Goal: Task Accomplishment & Management: Manage account settings

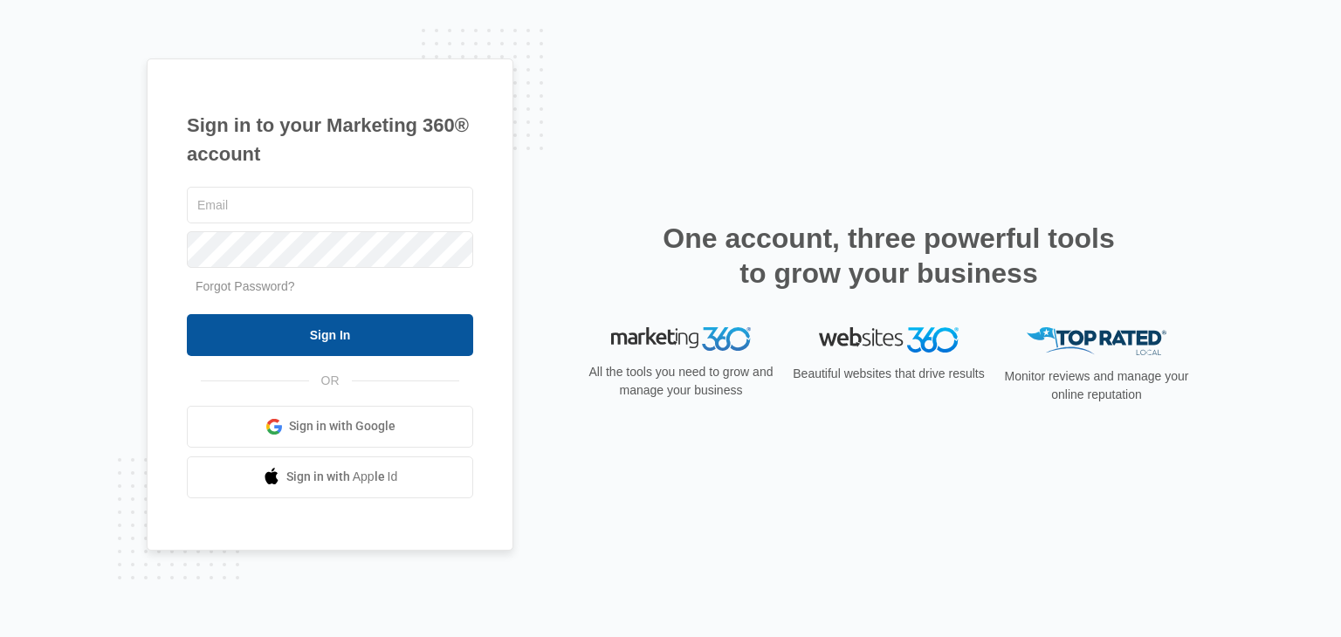
type input "[PERSON_NAME][EMAIL_ADDRESS][DOMAIN_NAME]"
click at [356, 328] on input "Sign In" at bounding box center [330, 335] width 286 height 42
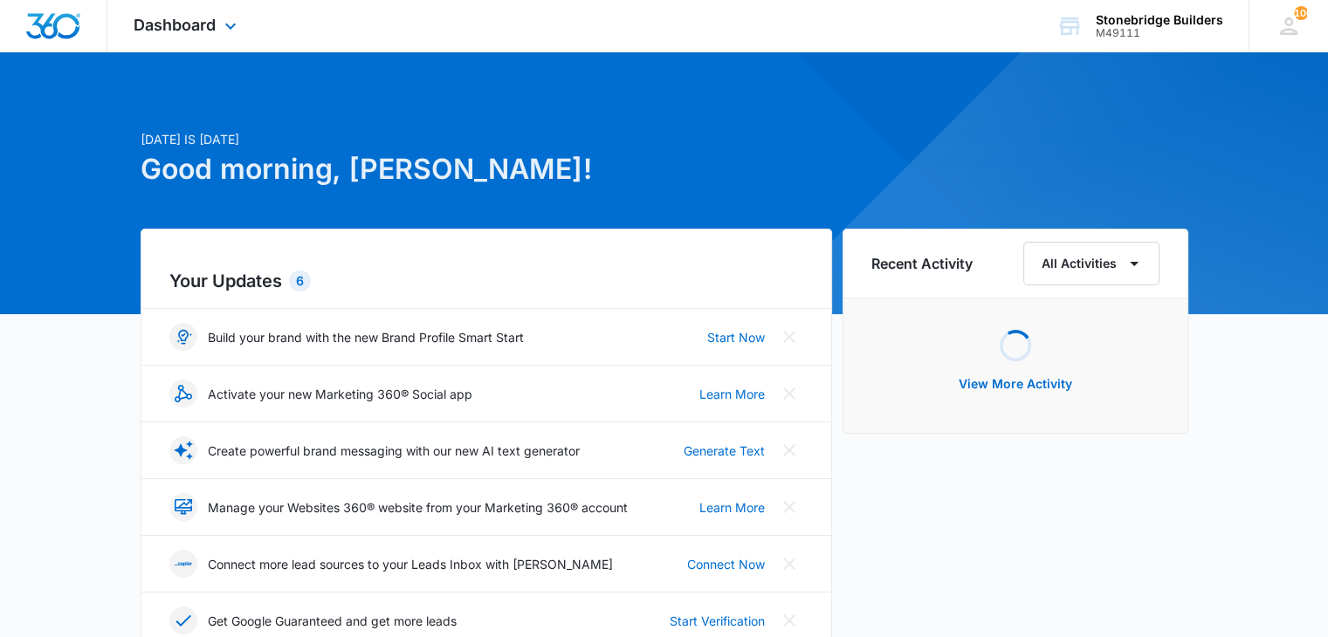
click at [214, 7] on div "Dashboard Apps Reputation Websites Forms CRM Email Social Content Ads Intellige…" at bounding box center [187, 26] width 160 height 52
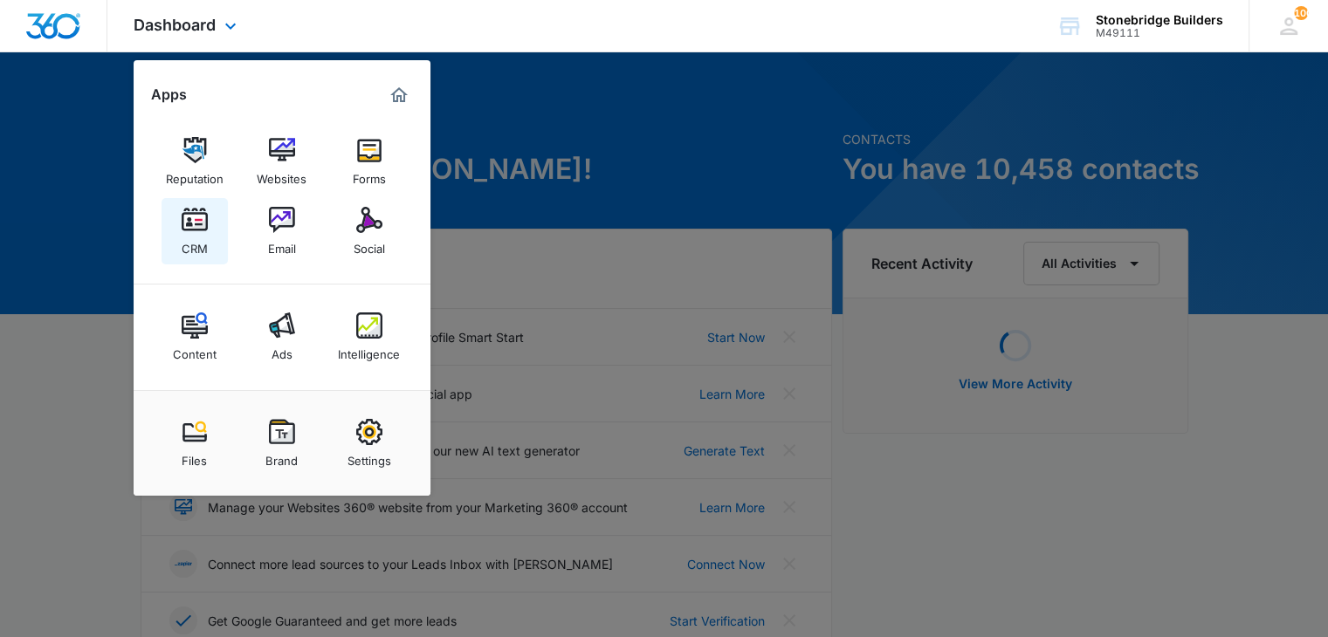
click at [178, 230] on link "CRM" at bounding box center [195, 231] width 66 height 66
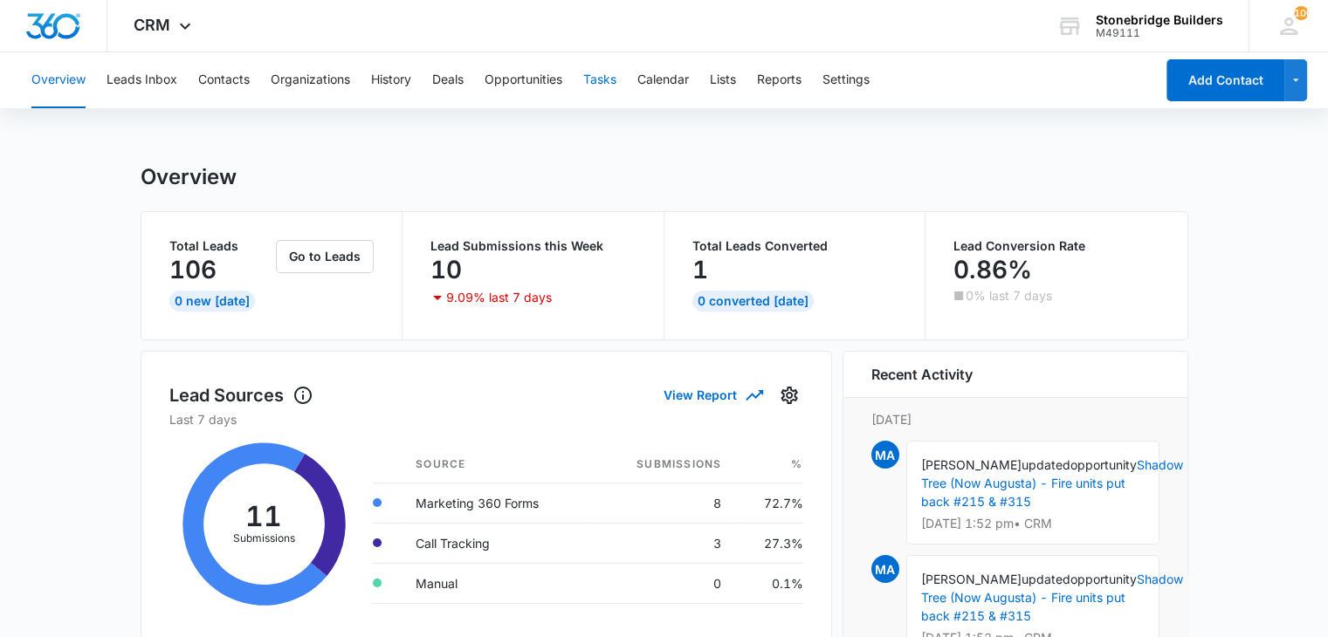
click at [608, 84] on button "Tasks" at bounding box center [599, 80] width 33 height 56
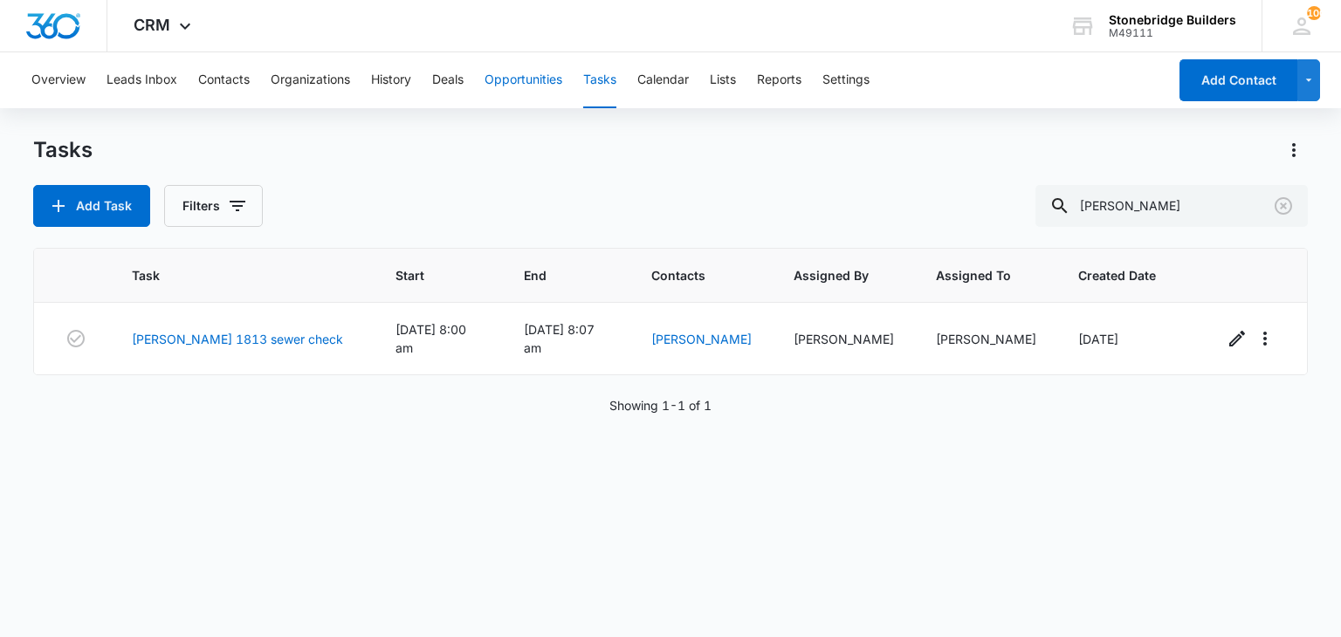
click at [528, 82] on button "Opportunities" at bounding box center [524, 80] width 78 height 56
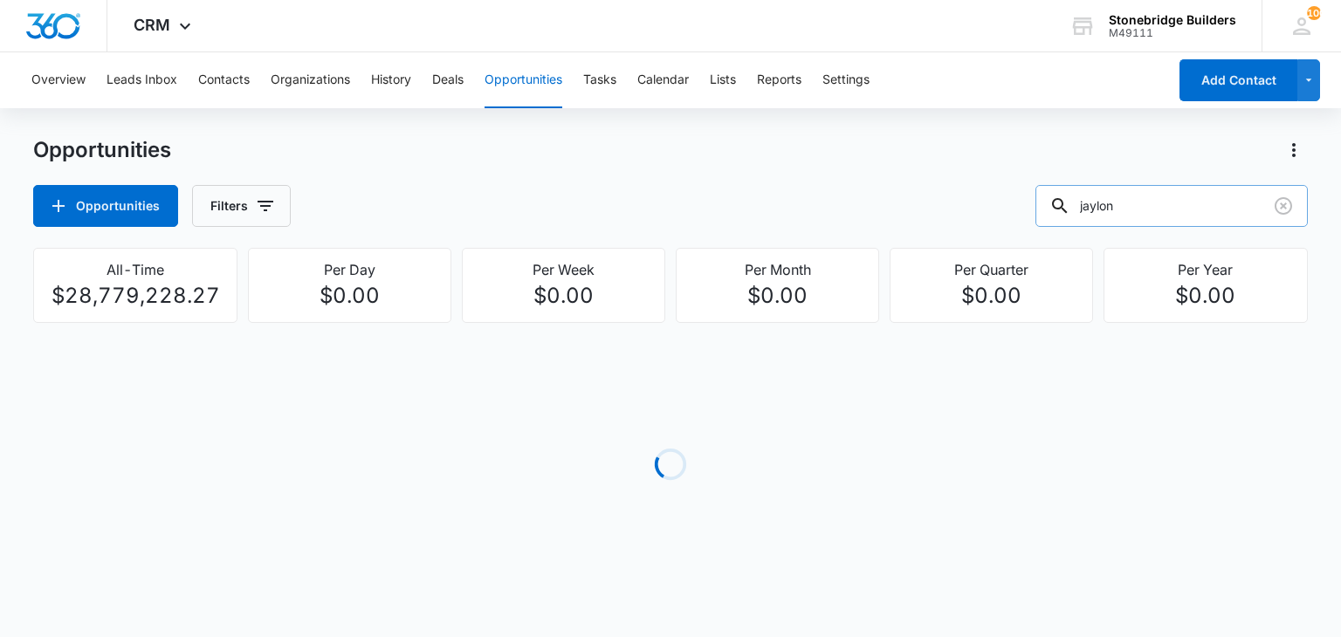
drag, startPoint x: 1148, startPoint y: 203, endPoint x: 1076, endPoint y: 196, distance: 72.0
click at [1077, 196] on div "jaylon" at bounding box center [1171, 206] width 272 height 42
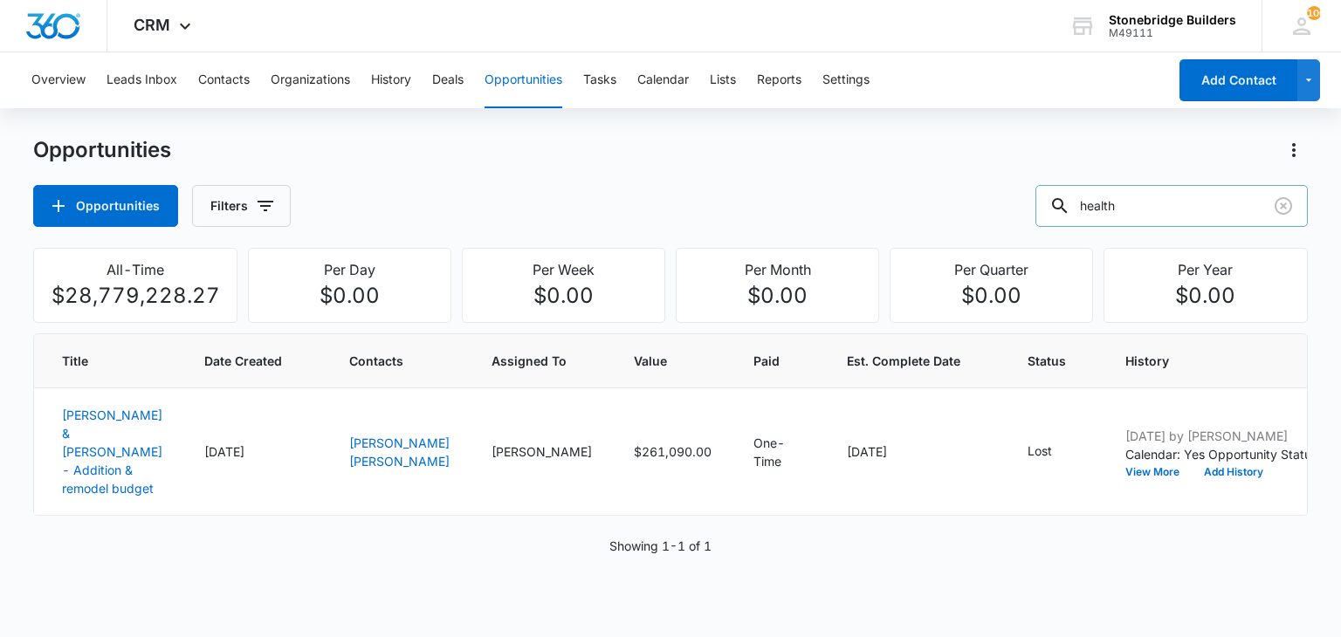
type input "health"
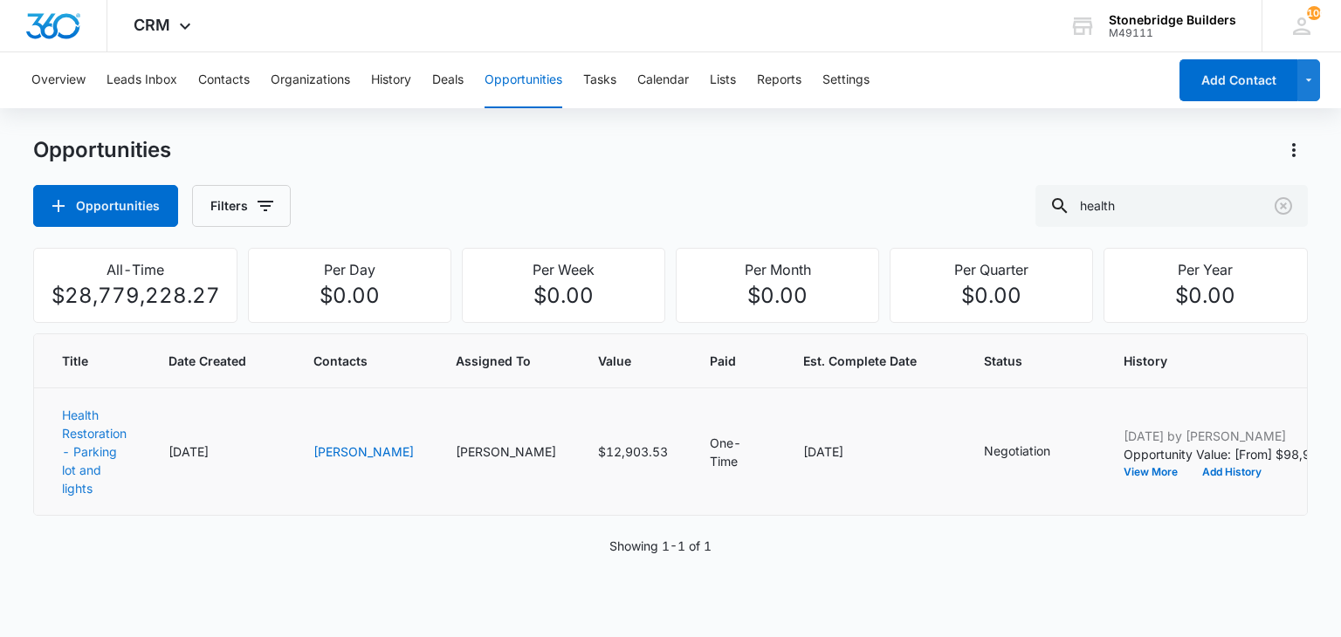
click at [84, 450] on link "Health Restoration - Parking lot and lights" at bounding box center [94, 452] width 65 height 88
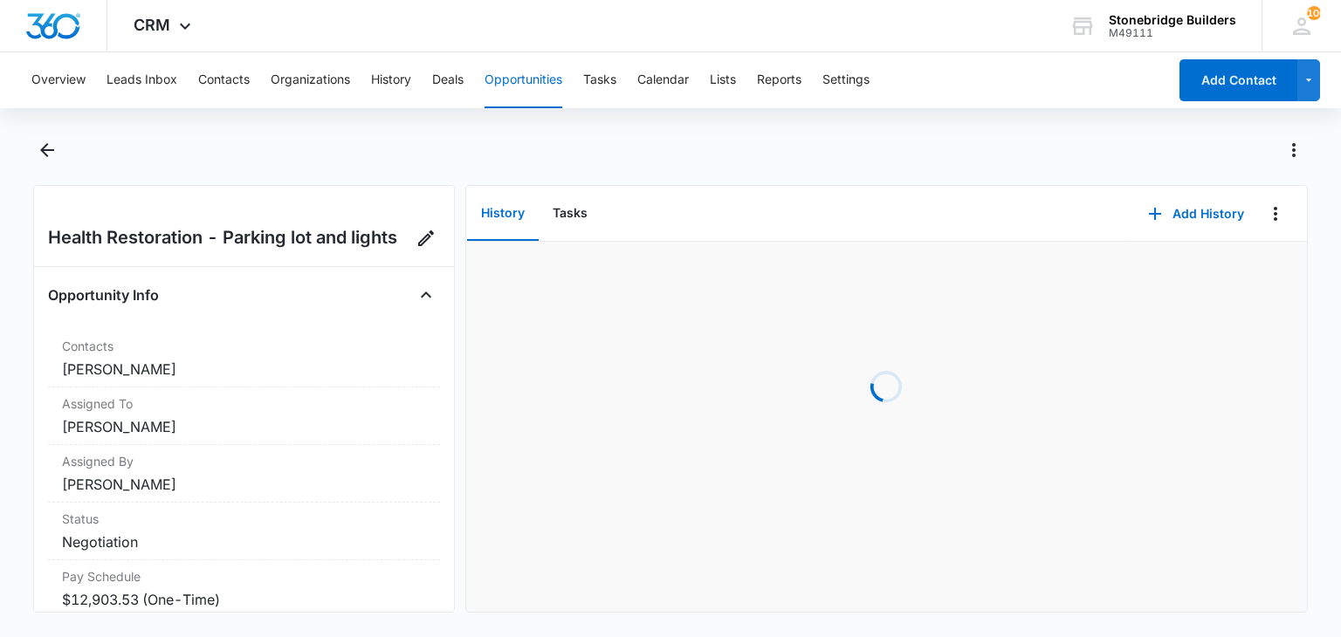
click at [388, 247] on h2 "Health Restoration - Parking lot and lights" at bounding box center [222, 238] width 349 height 28
click at [397, 240] on h2 "Health Restoration - Parking lot and lights" at bounding box center [222, 238] width 349 height 28
click at [416, 237] on icon "Edit Opportunity" at bounding box center [426, 238] width 21 height 21
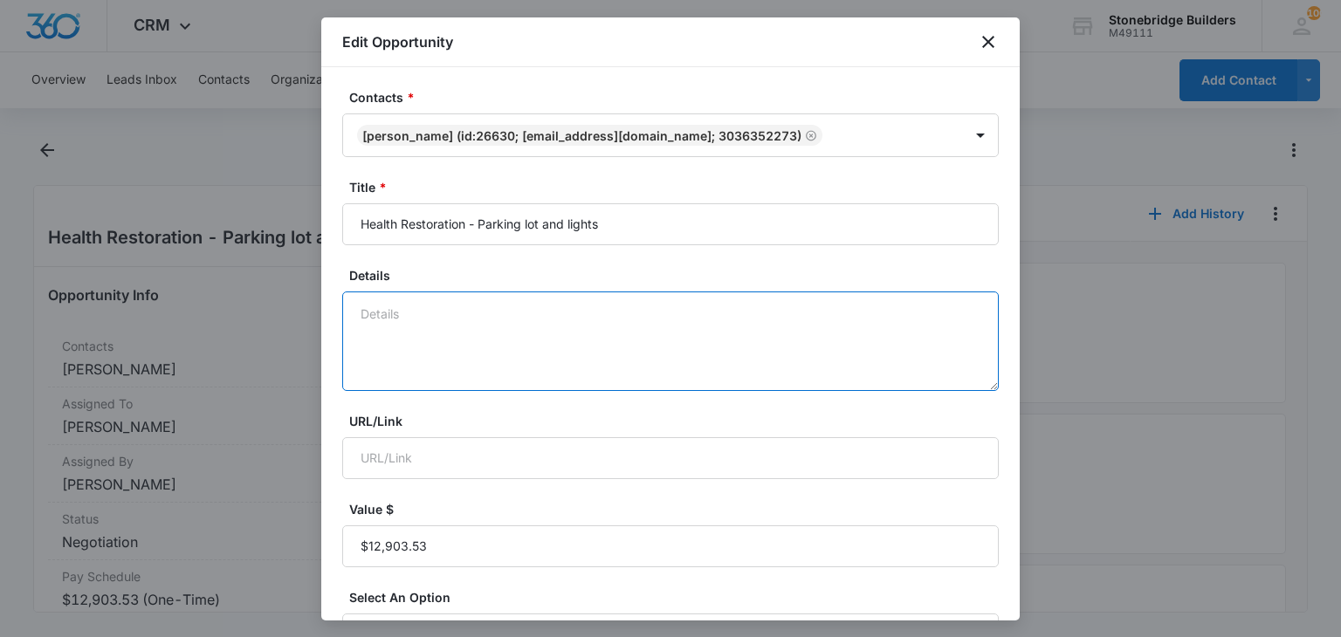
click at [514, 345] on textarea "Details" at bounding box center [670, 342] width 657 height 100
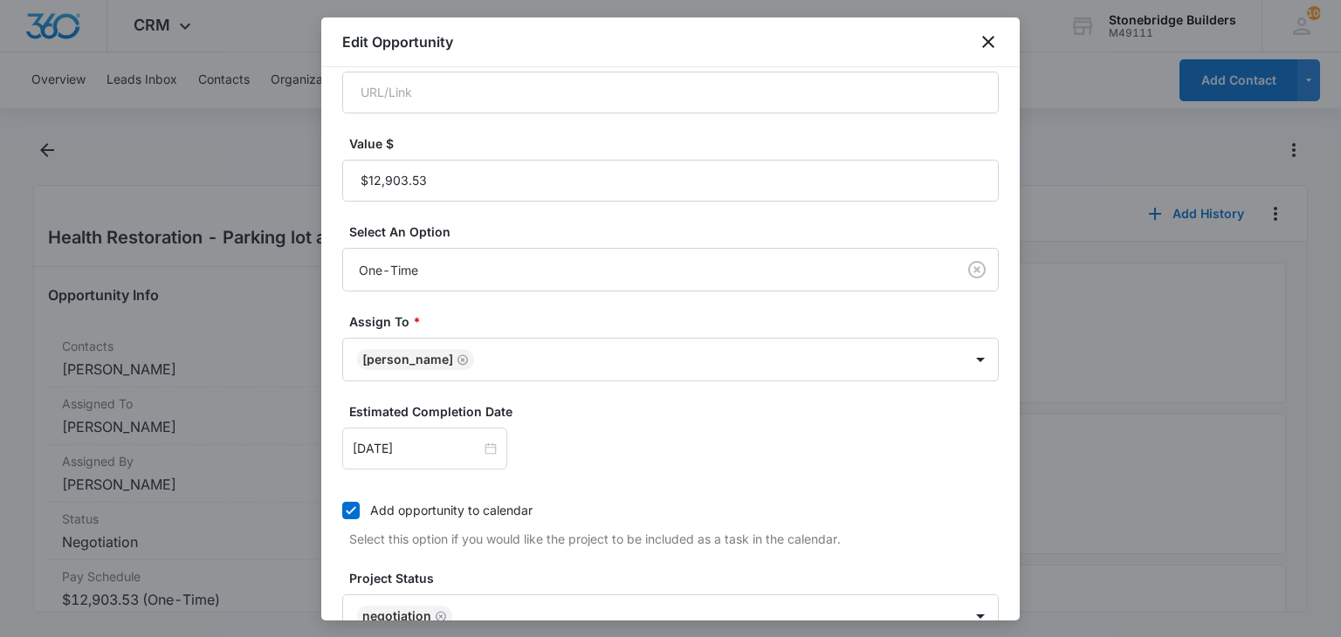
scroll to position [524, 0]
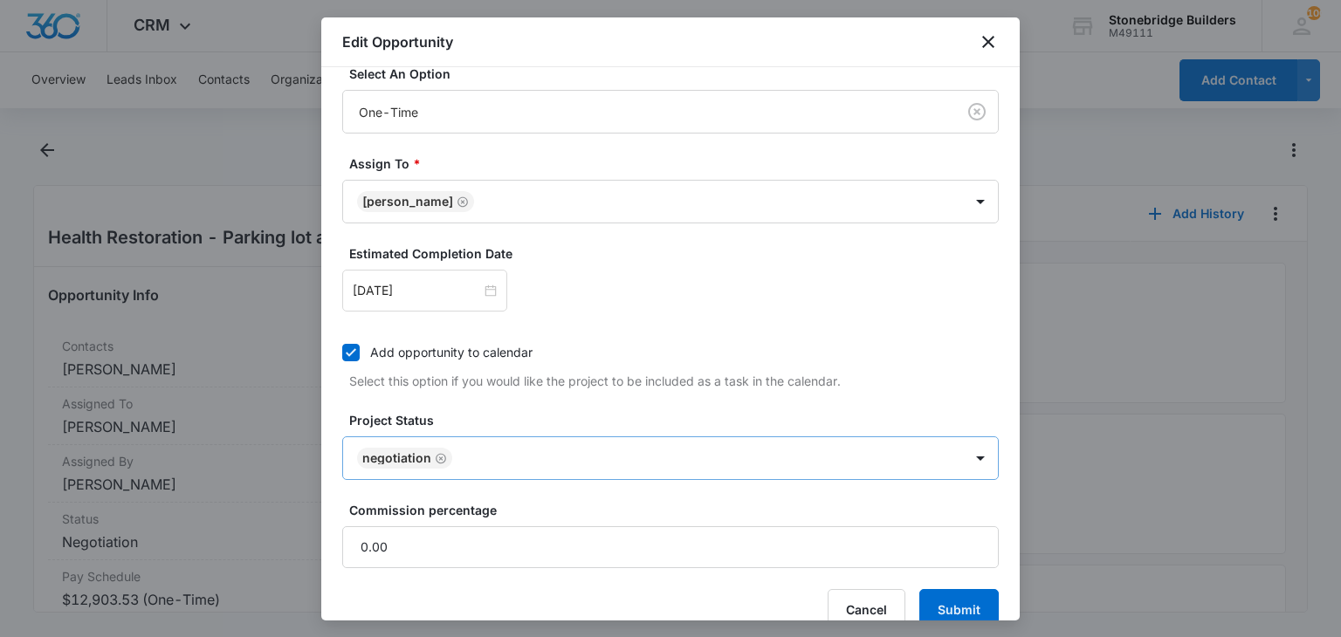
click at [440, 457] on icon "Remove Negotiation" at bounding box center [441, 458] width 12 height 13
type textarea "10/13 lost"
click at [440, 456] on body "CRM Apps Reputation Websites Forms CRM Email Social Content Ads Intelligence Fi…" at bounding box center [670, 318] width 1341 height 637
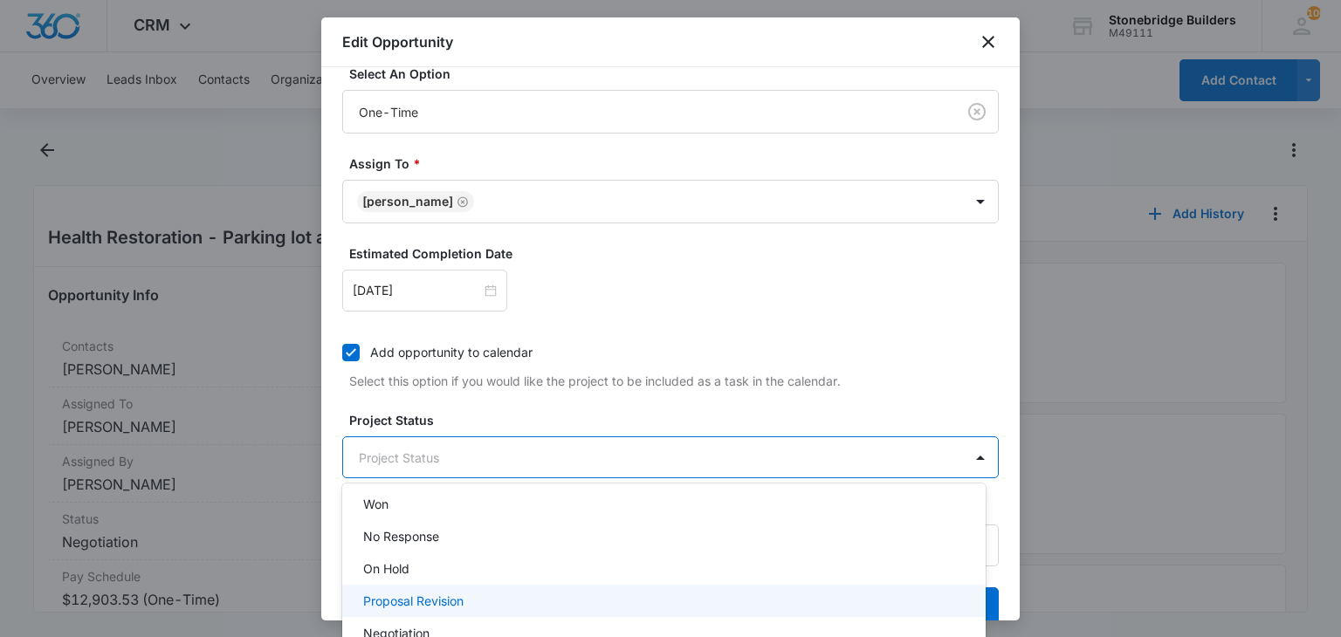
scroll to position [216, 0]
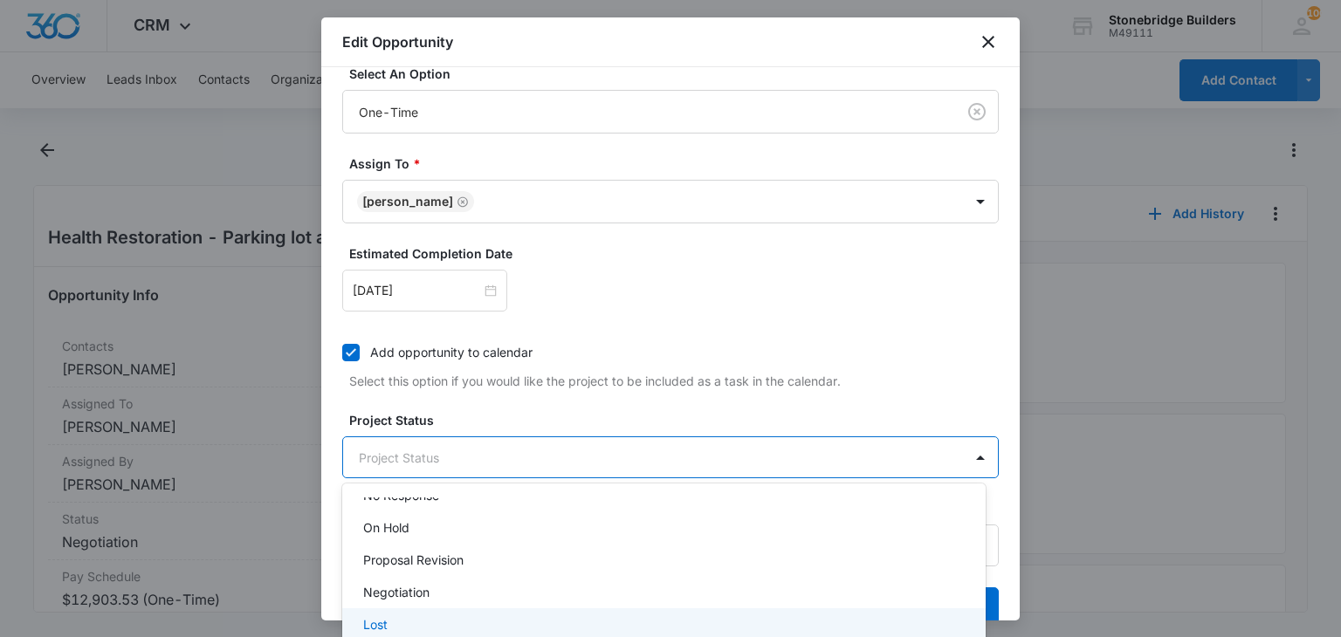
click at [439, 609] on div "Lost" at bounding box center [663, 624] width 643 height 32
click at [531, 405] on div at bounding box center [670, 318] width 1341 height 637
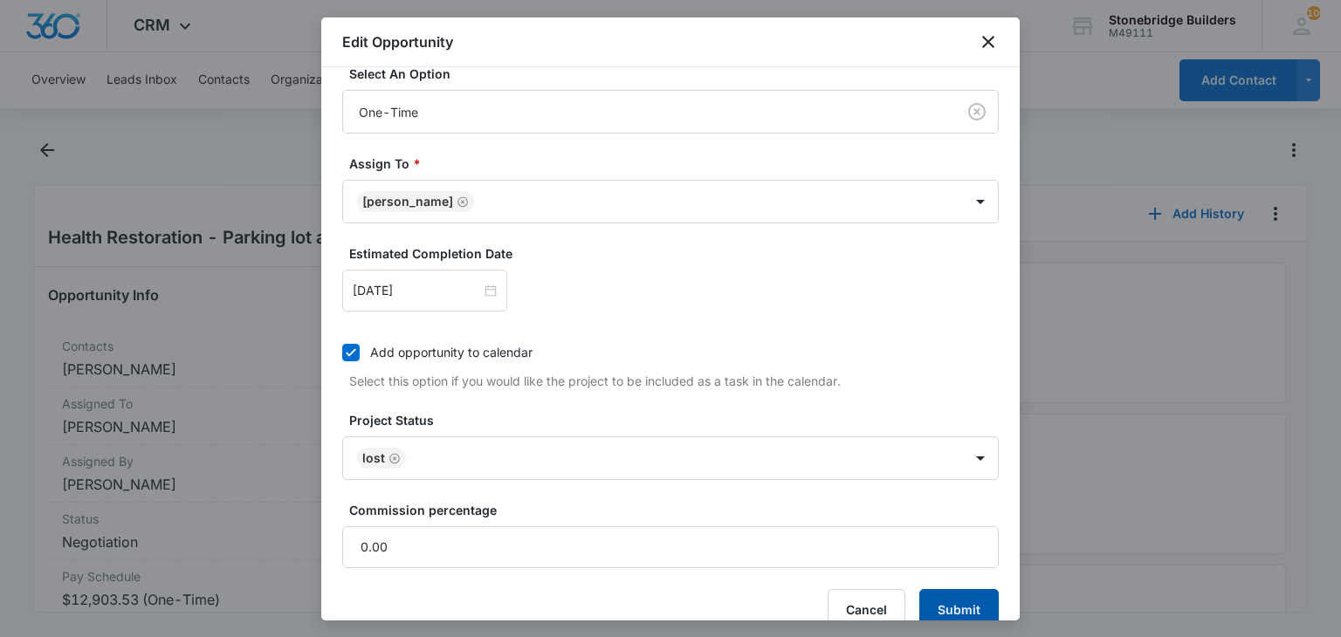
click at [939, 606] on button "Submit" at bounding box center [958, 610] width 79 height 42
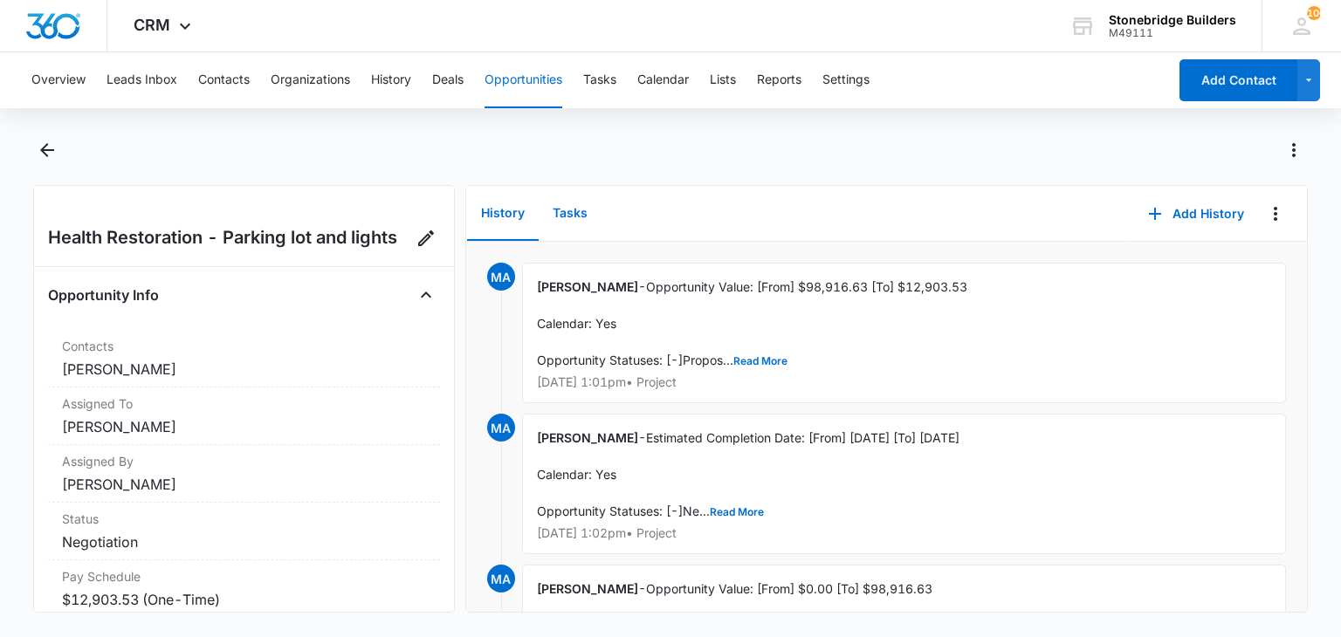
click at [574, 216] on button "Tasks" at bounding box center [570, 214] width 63 height 54
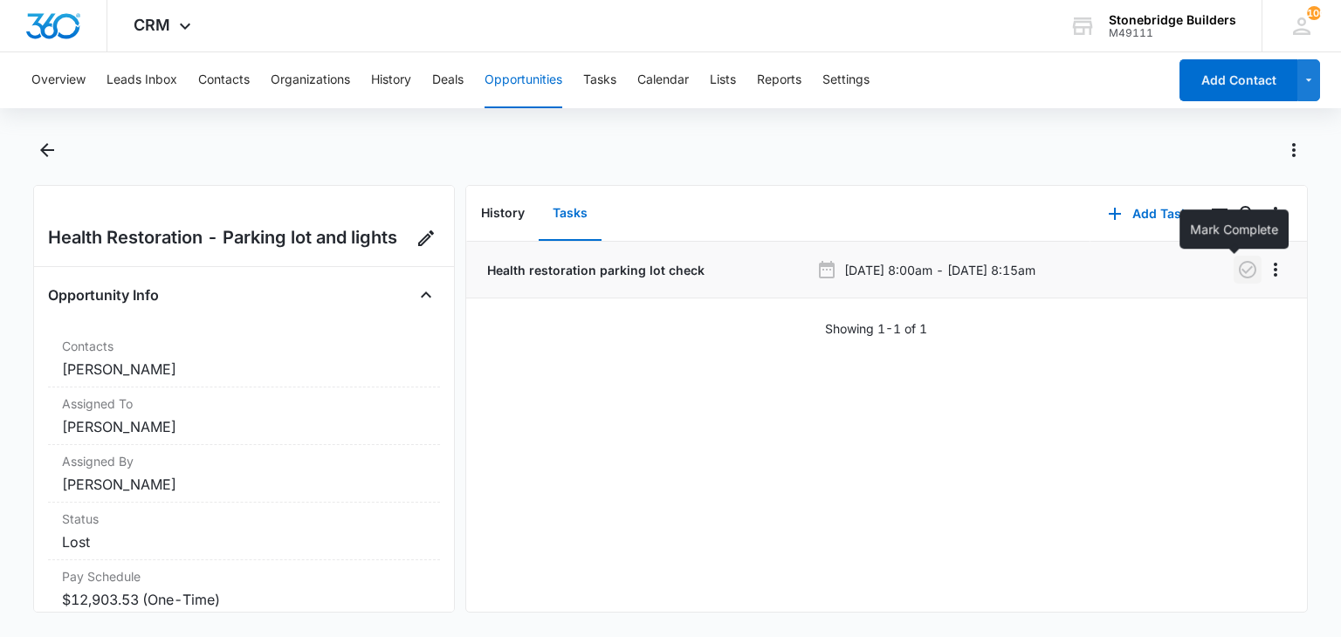
click at [1239, 269] on icon "button" at bounding box center [1247, 269] width 17 height 17
